Goal: Navigation & Orientation: Find specific page/section

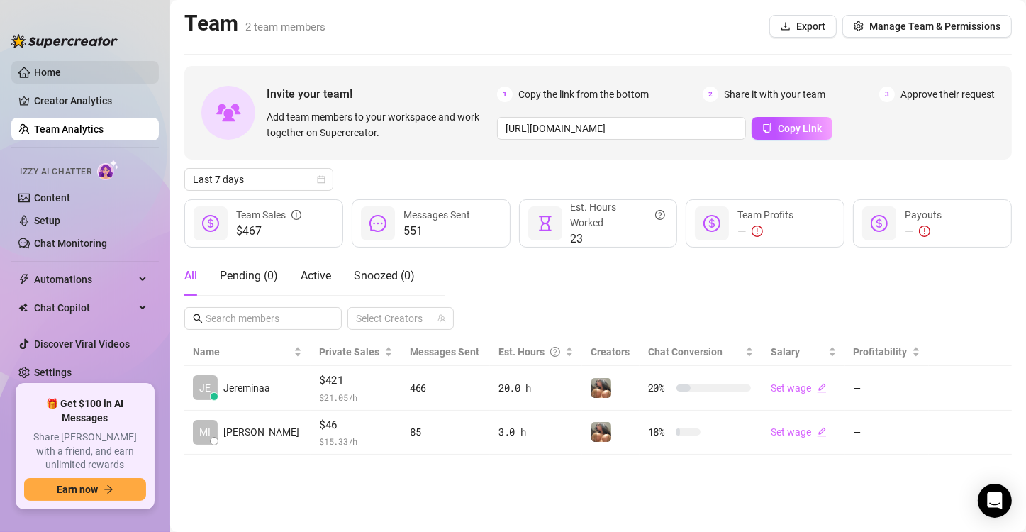
click at [45, 75] on link "Home" at bounding box center [47, 72] width 27 height 11
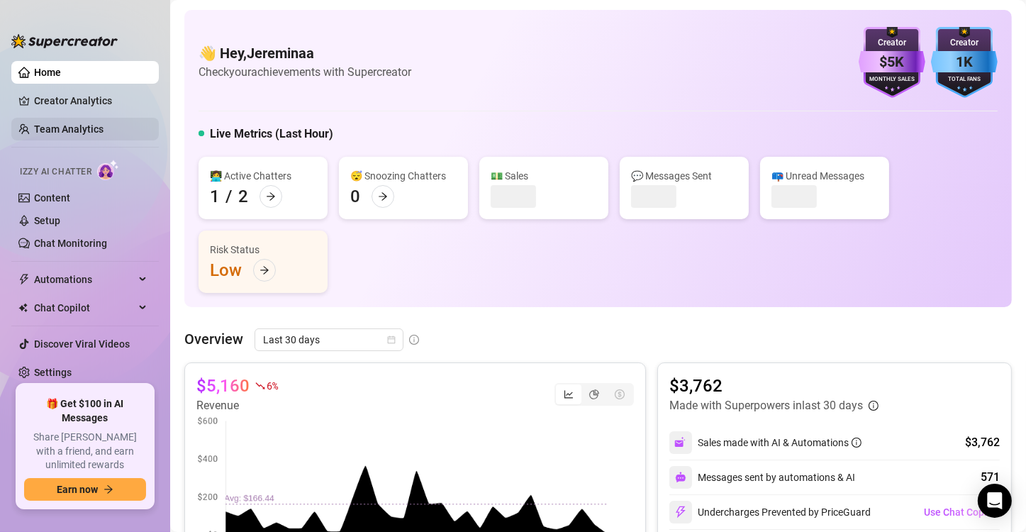
click at [60, 131] on link "Team Analytics" at bounding box center [69, 128] width 70 height 11
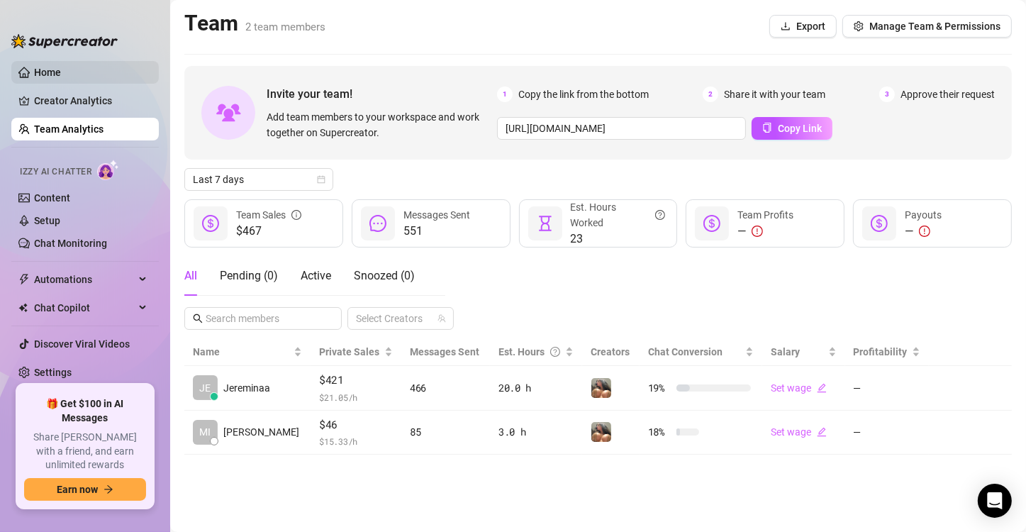
click at [61, 71] on link "Home" at bounding box center [47, 72] width 27 height 11
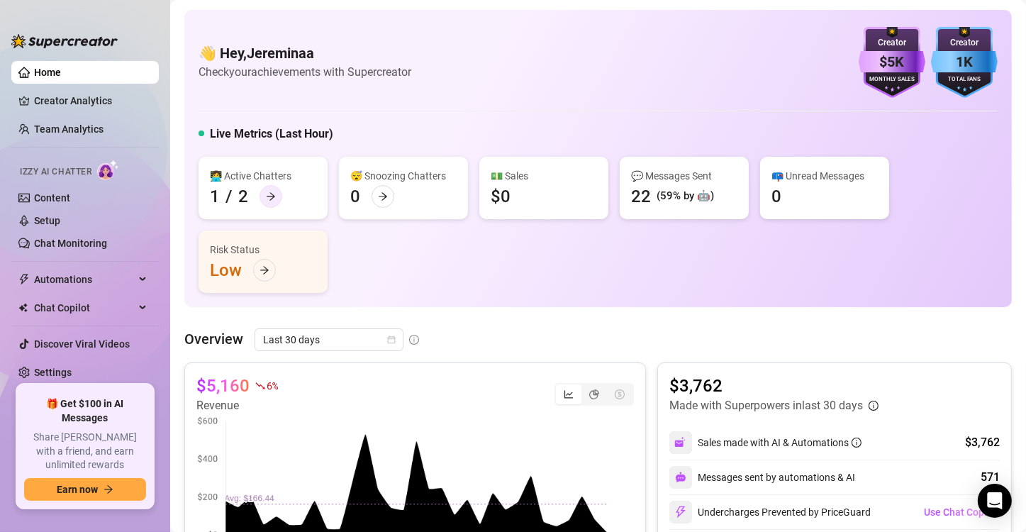
click at [274, 189] on div at bounding box center [271, 196] width 23 height 23
